Goal: Information Seeking & Learning: Learn about a topic

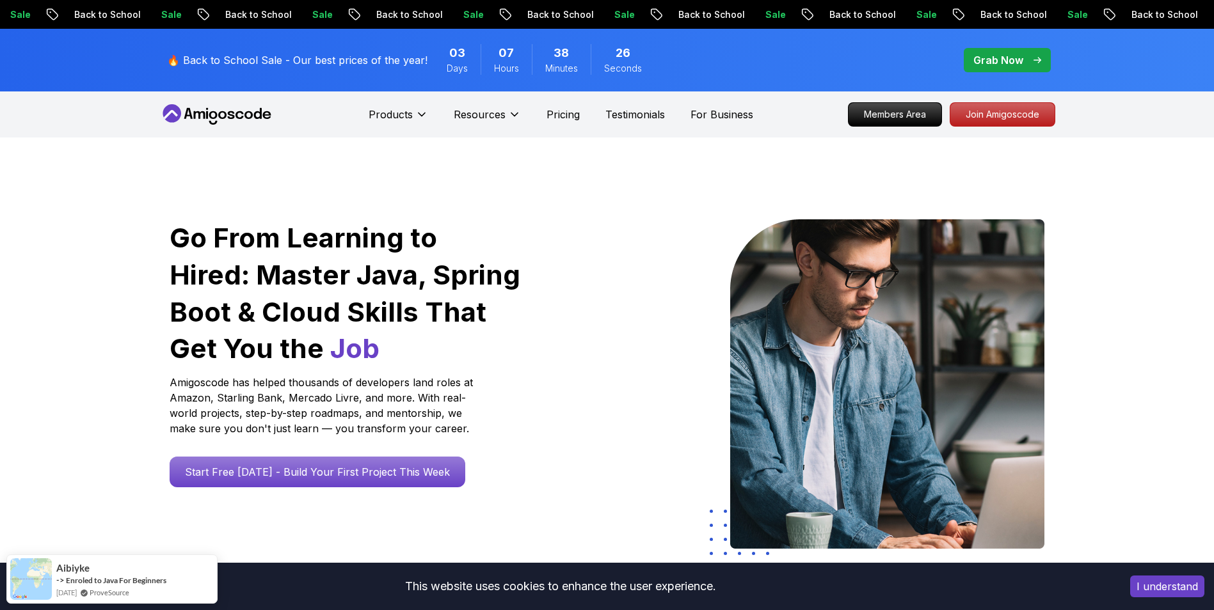
click at [234, 113] on icon at bounding box center [230, 115] width 7 height 8
click at [230, 123] on icon at bounding box center [216, 114] width 115 height 20
click at [230, 120] on icon at bounding box center [216, 114] width 115 height 20
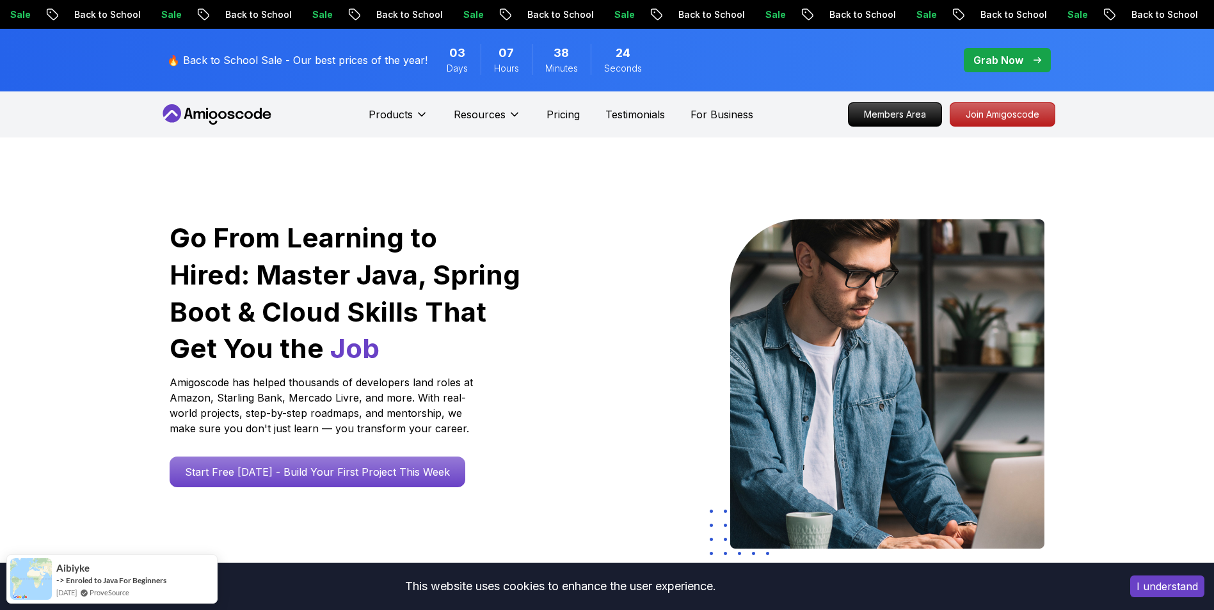
click at [230, 120] on icon at bounding box center [216, 114] width 115 height 20
click at [230, 117] on icon at bounding box center [216, 114] width 115 height 20
click at [230, 116] on icon at bounding box center [216, 114] width 115 height 20
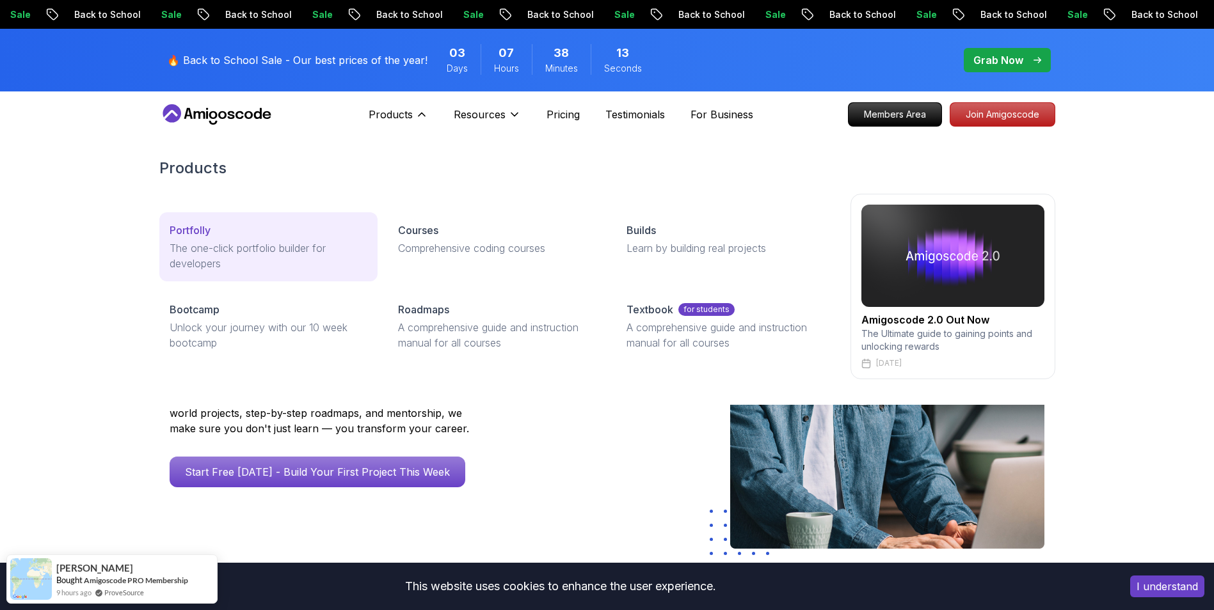
click at [281, 243] on p "The one-click portfolio builder for developers" at bounding box center [269, 256] width 198 height 31
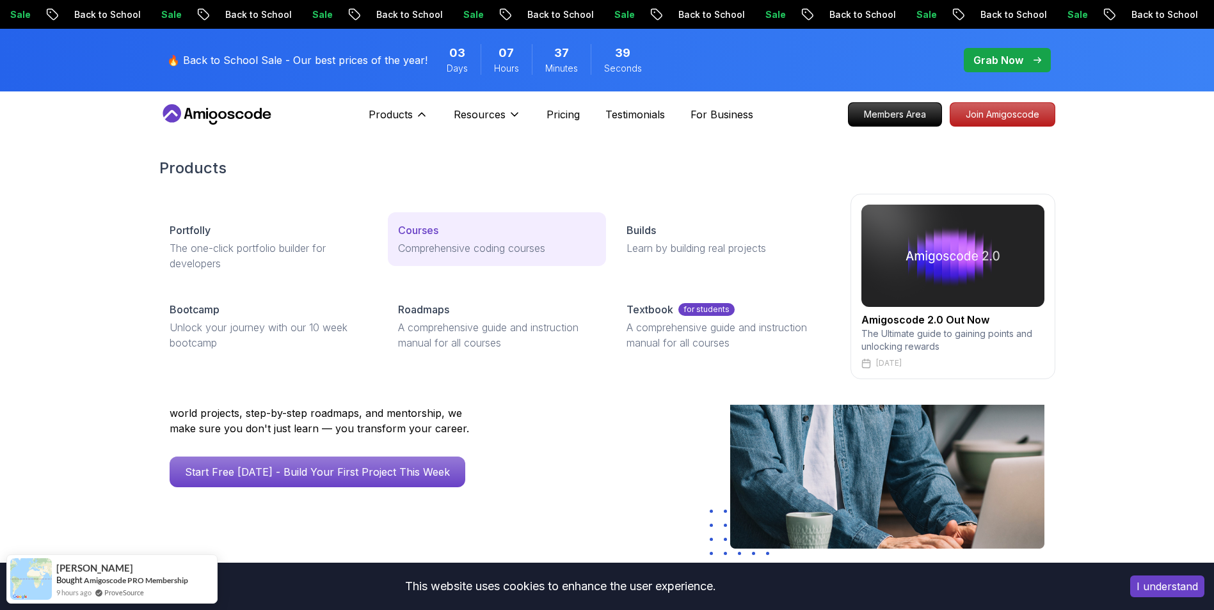
click at [452, 258] on link "Courses Comprehensive coding courses" at bounding box center [497, 239] width 218 height 54
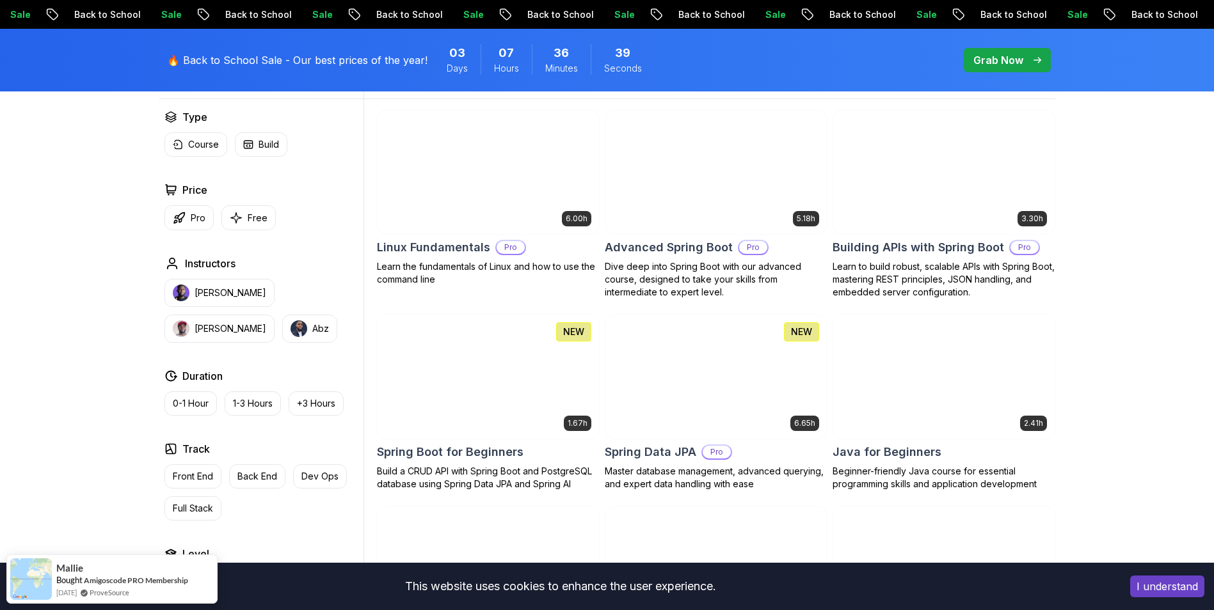
scroll to position [512, 0]
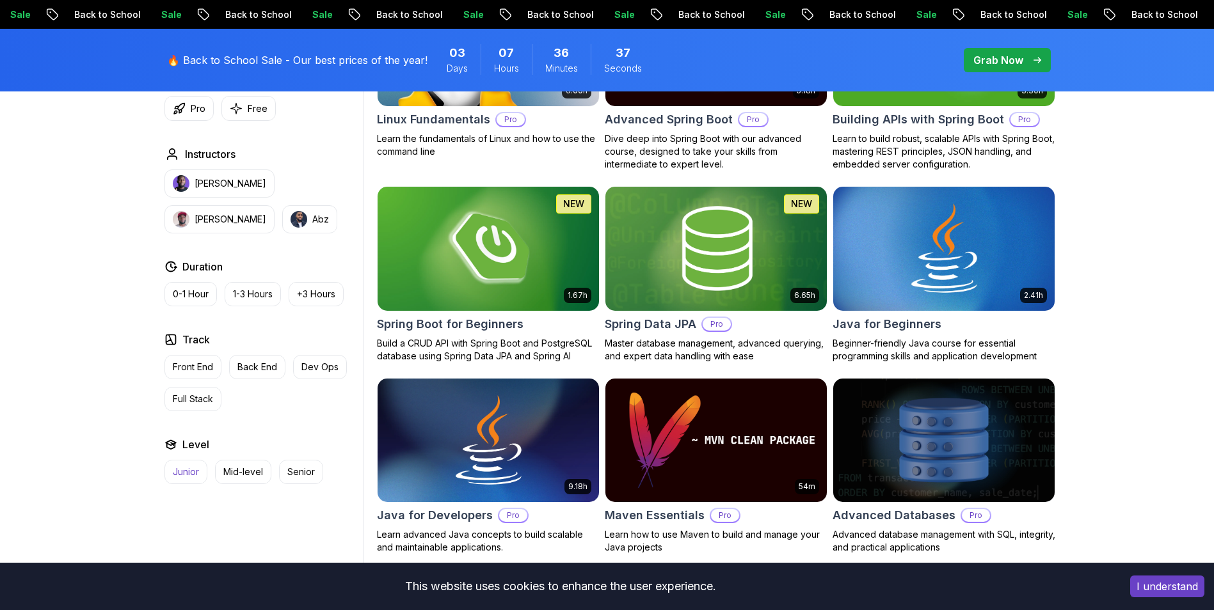
click at [180, 465] on button "Junior" at bounding box center [185, 472] width 43 height 24
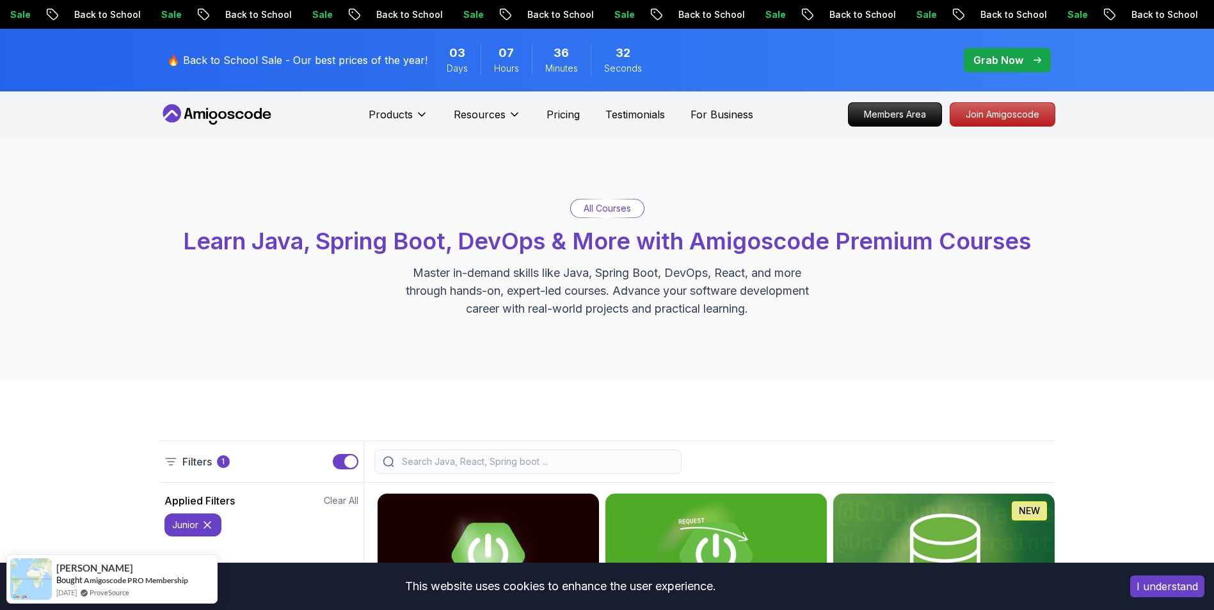
scroll to position [448, 0]
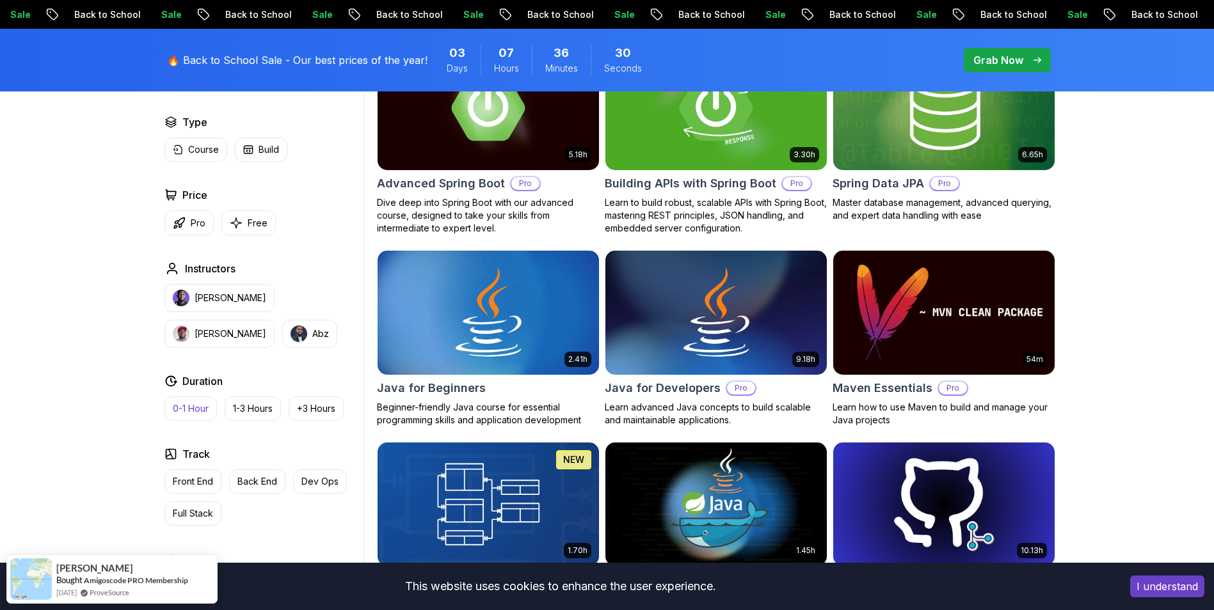
click at [205, 409] on p "0-1 Hour" at bounding box center [191, 408] width 36 height 13
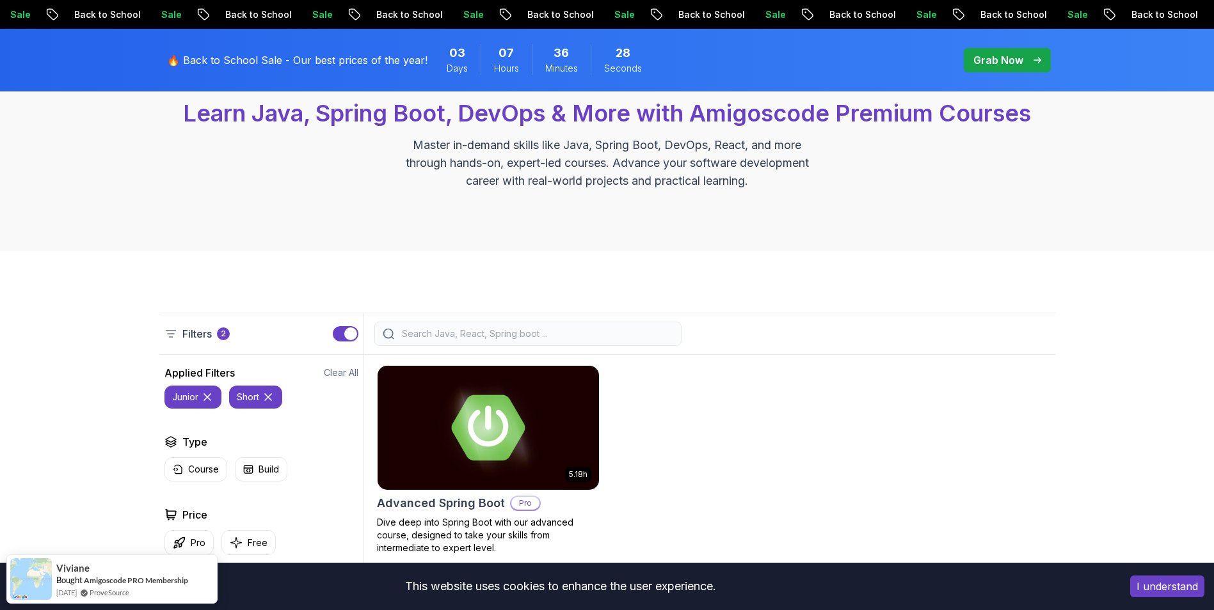
scroll to position [448, 0]
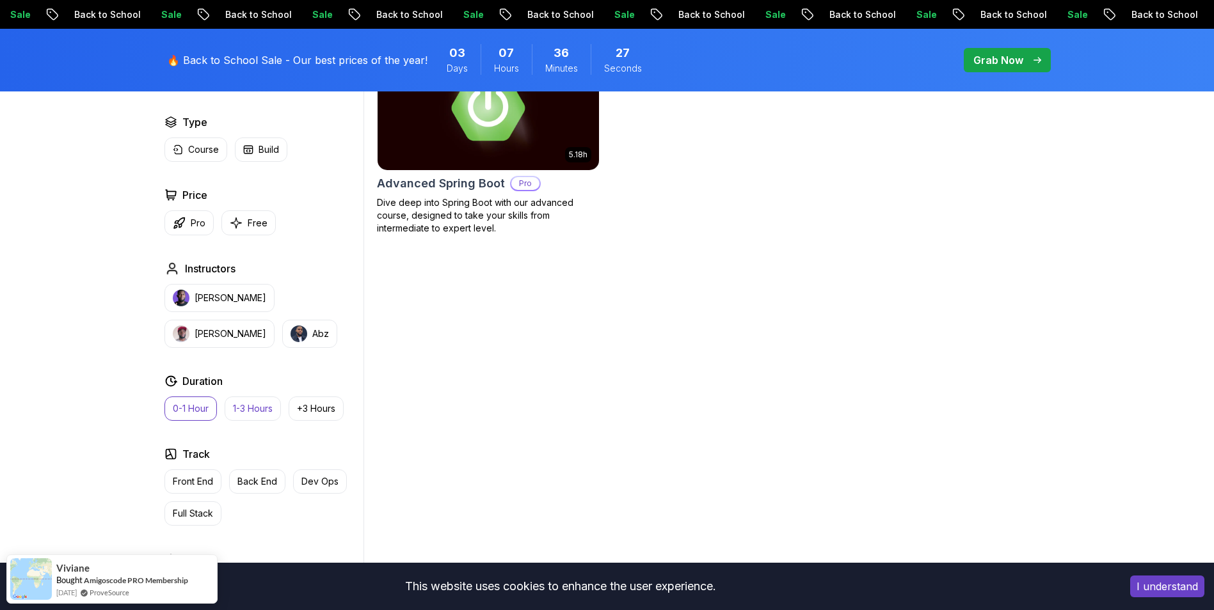
click at [253, 408] on p "1-3 Hours" at bounding box center [253, 408] width 40 height 13
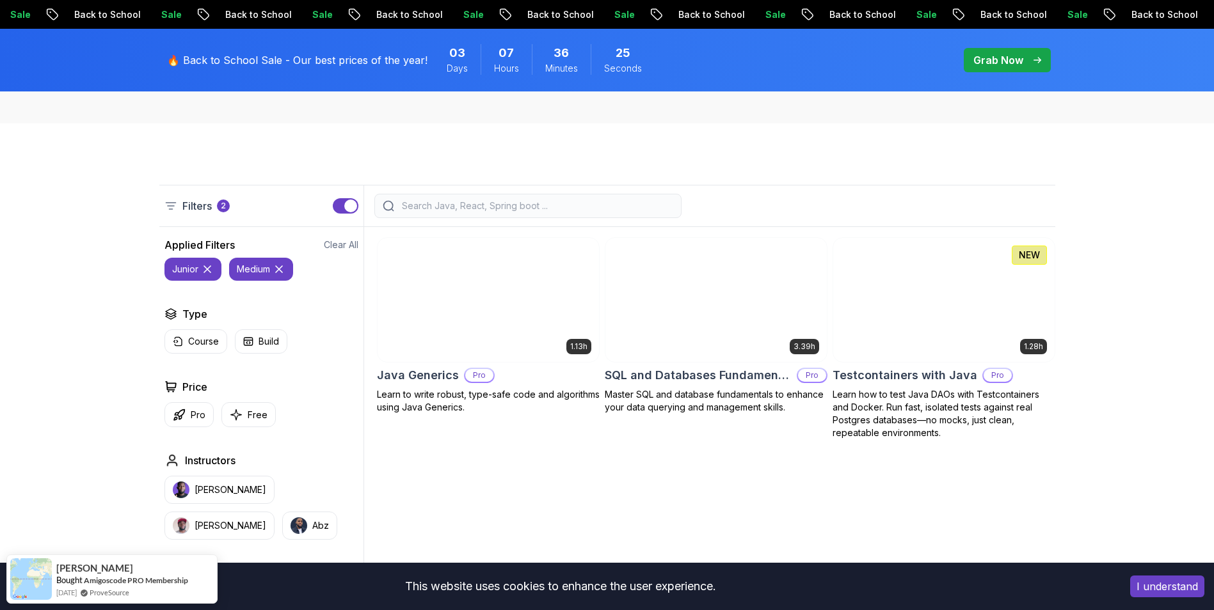
scroll to position [384, 0]
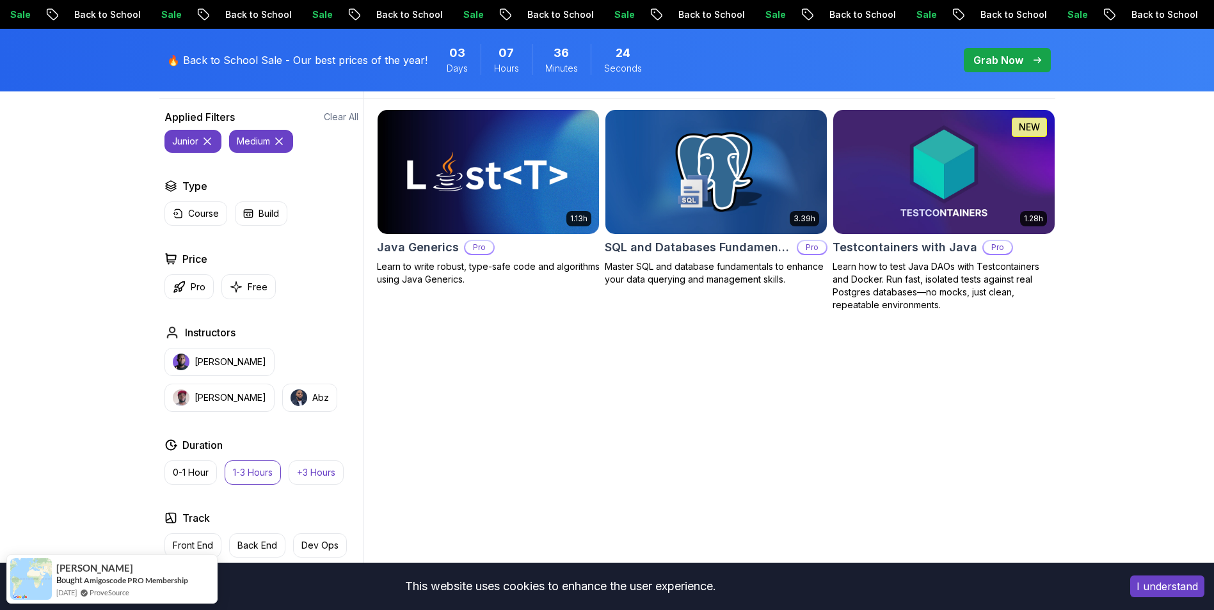
click at [305, 470] on p "+3 Hours" at bounding box center [316, 472] width 38 height 13
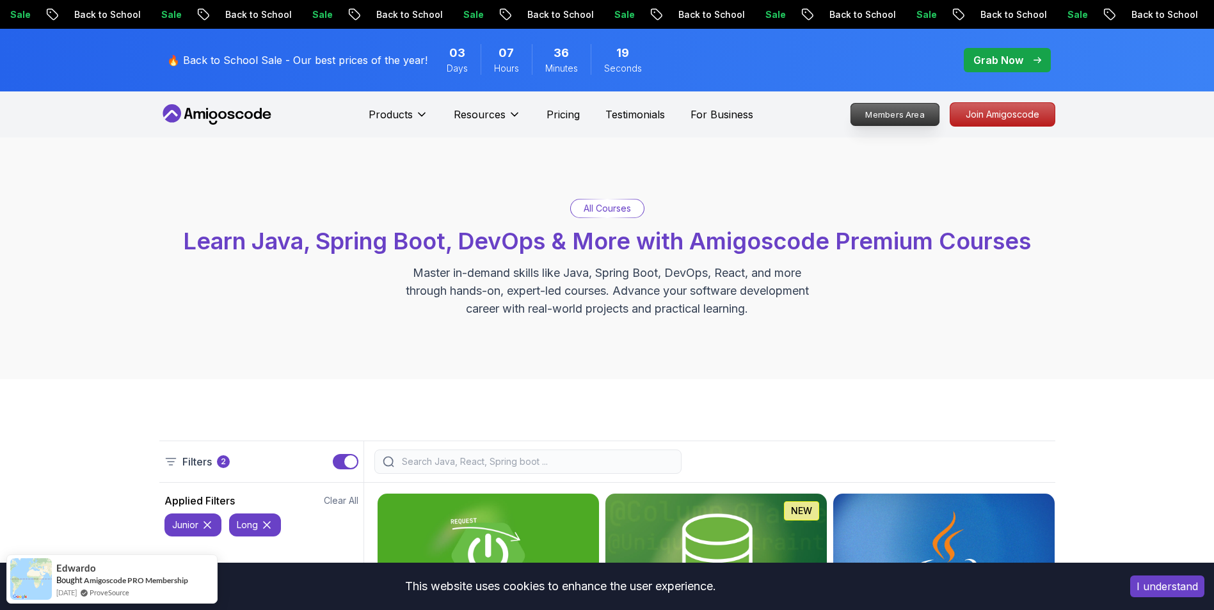
click at [598, 113] on p "Members Area" at bounding box center [894, 115] width 88 height 22
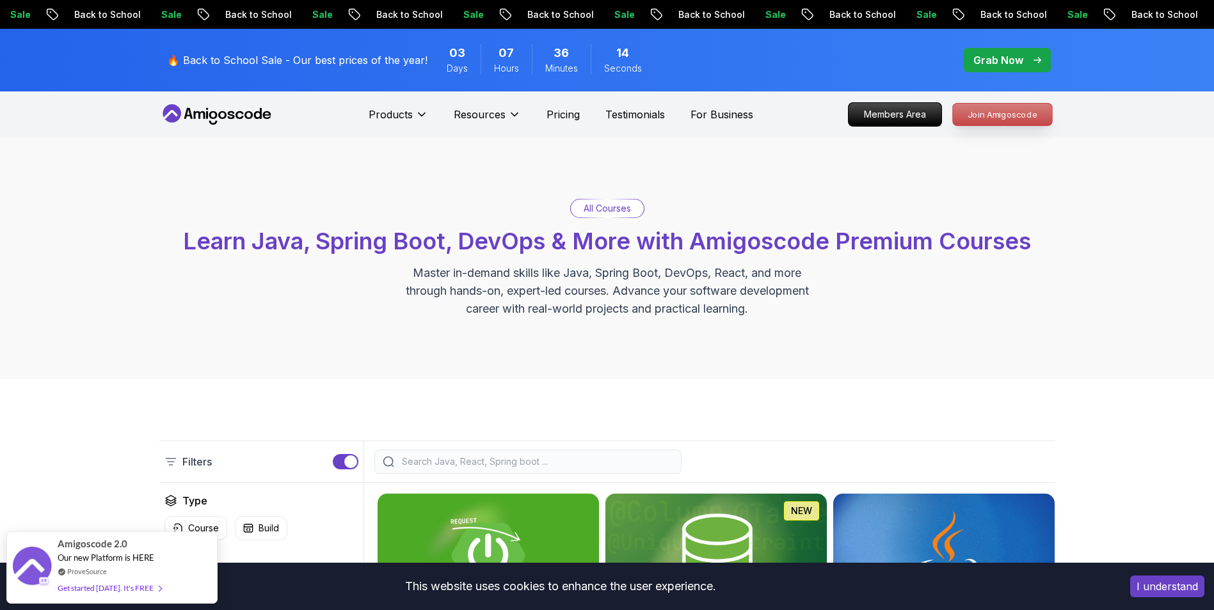
click at [598, 117] on p "Join Amigoscode" at bounding box center [1002, 115] width 99 height 22
